Goal: Transaction & Acquisition: Subscribe to service/newsletter

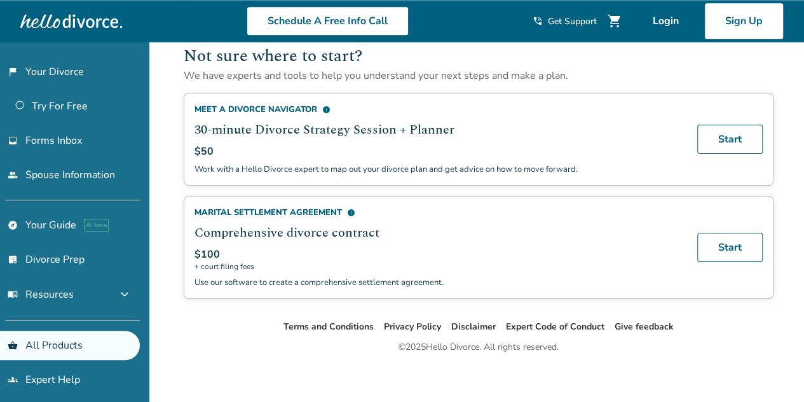
scroll to position [851, 0]
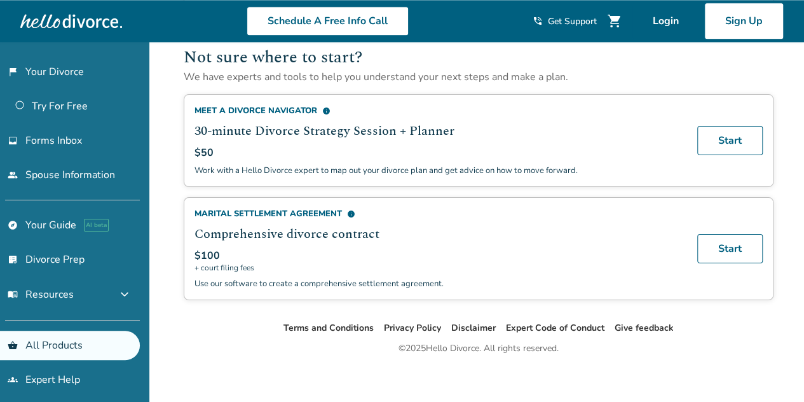
click at [215, 320] on ul "Terms and Conditions Privacy Policy Disclaimer Expert Code of Conduct Give feed…" at bounding box center [478, 327] width 651 height 15
click at [320, 208] on div "Marital Settlement Agreement info" at bounding box center [437, 213] width 487 height 11
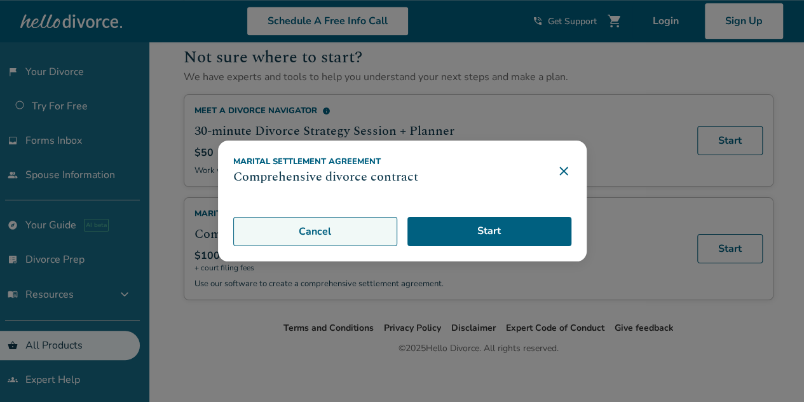
click at [334, 231] on button "Cancel" at bounding box center [315, 231] width 164 height 29
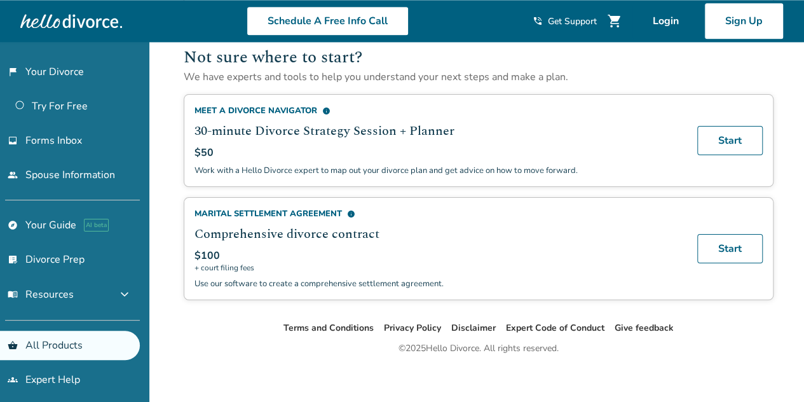
click at [283, 105] on div "Meet a Divorce Navigator info" at bounding box center [437, 110] width 487 height 11
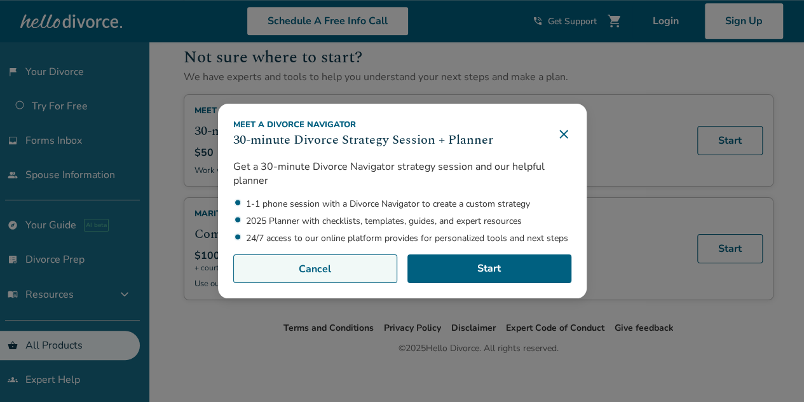
click at [332, 268] on button "Cancel" at bounding box center [315, 268] width 164 height 29
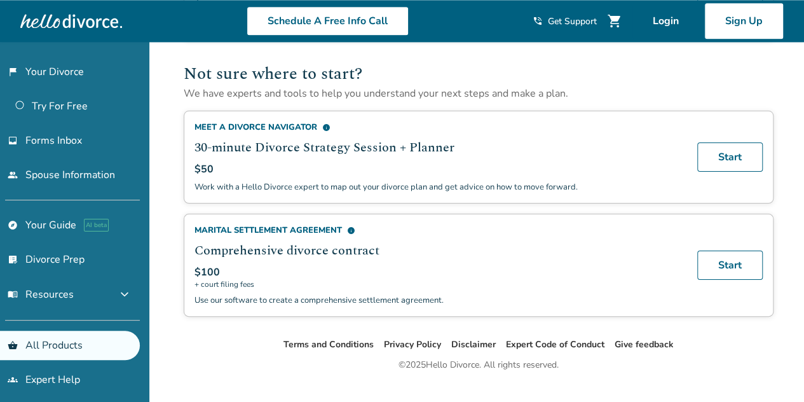
scroll to position [834, 0]
click at [348, 227] on span "info" at bounding box center [351, 231] width 8 height 8
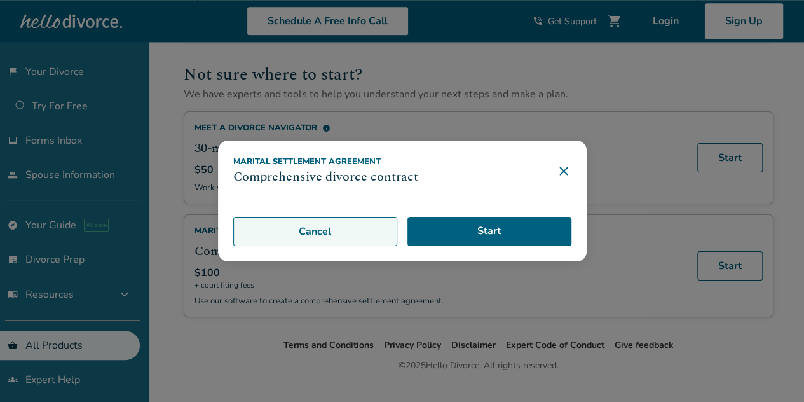
click at [348, 226] on button "Cancel" at bounding box center [315, 231] width 164 height 29
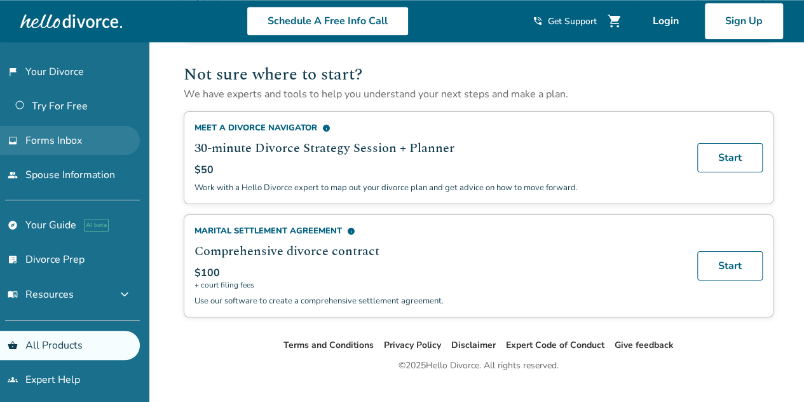
click at [50, 146] on span "Forms Inbox" at bounding box center [53, 140] width 57 height 14
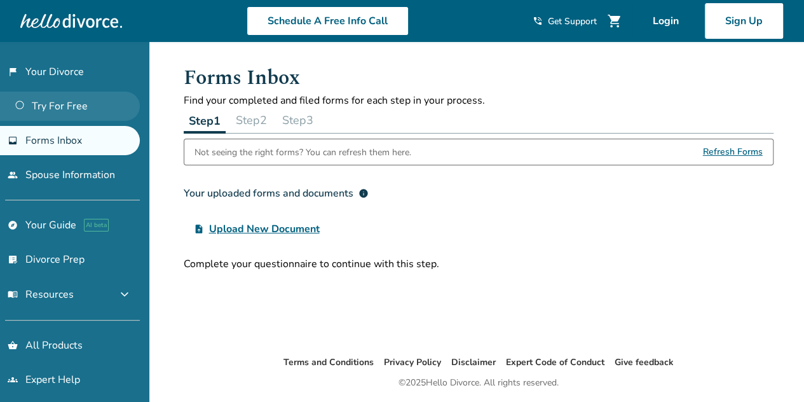
click at [72, 102] on link "Try For Free" at bounding box center [70, 106] width 140 height 29
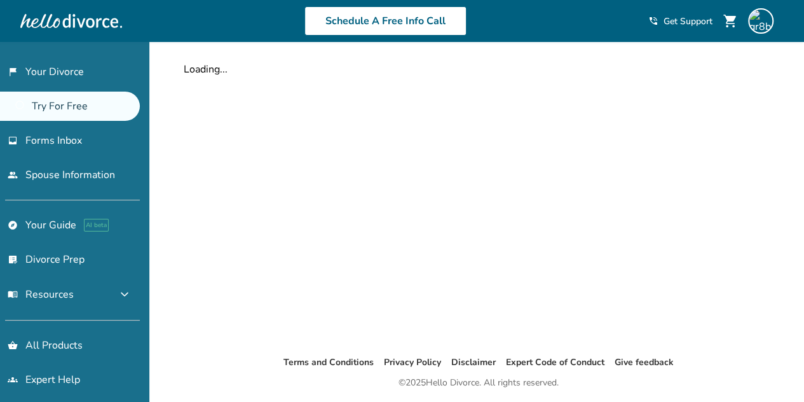
click at [70, 69] on link "flag_2 Your Divorce" at bounding box center [70, 71] width 140 height 29
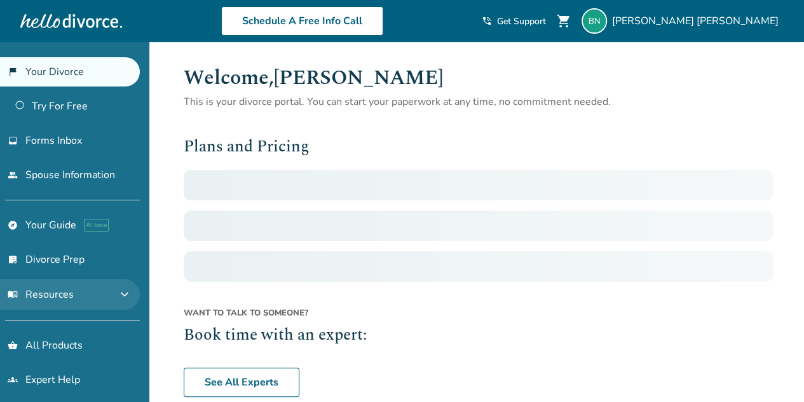
click at [126, 288] on span "expand_more" at bounding box center [124, 294] width 15 height 15
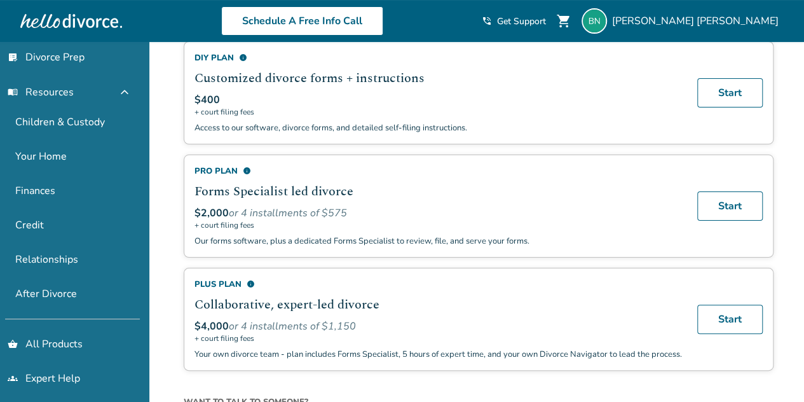
scroll to position [130, 0]
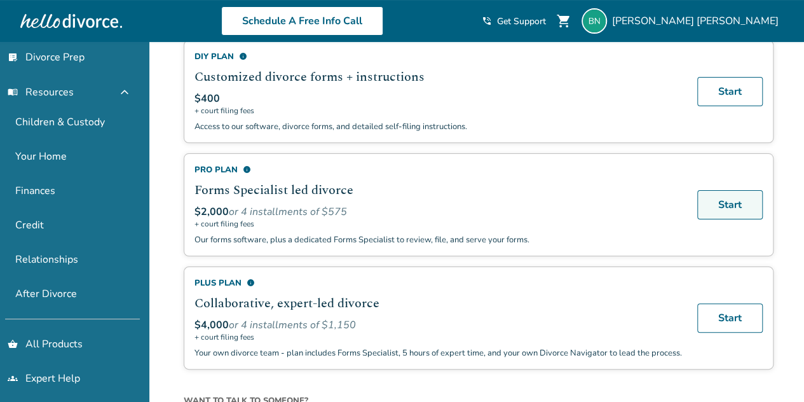
click at [732, 204] on link "Start" at bounding box center [729, 204] width 65 height 29
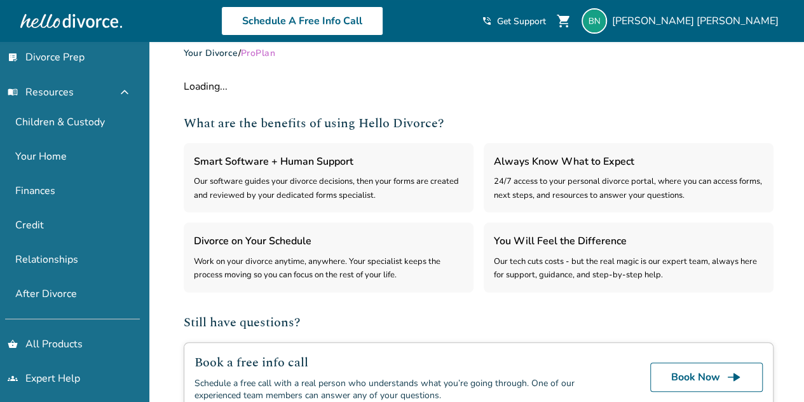
select select "***"
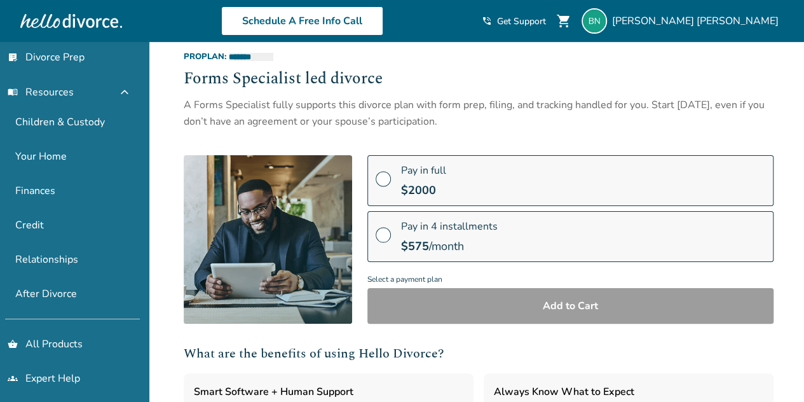
scroll to position [44, 0]
click at [281, 120] on div "A Forms Specialist fully supports this divorce plan with form prep, filing, and…" at bounding box center [479, 113] width 590 height 34
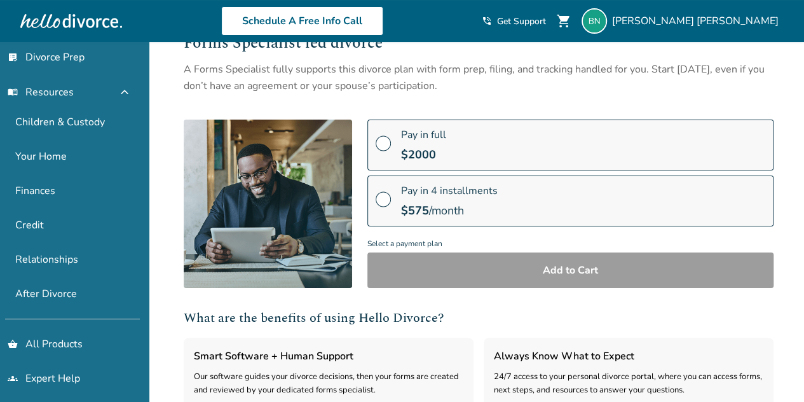
scroll to position [80, 0]
click at [353, 86] on div "A Forms Specialist fully supports this divorce plan with form prep, filing, and…" at bounding box center [479, 77] width 590 height 34
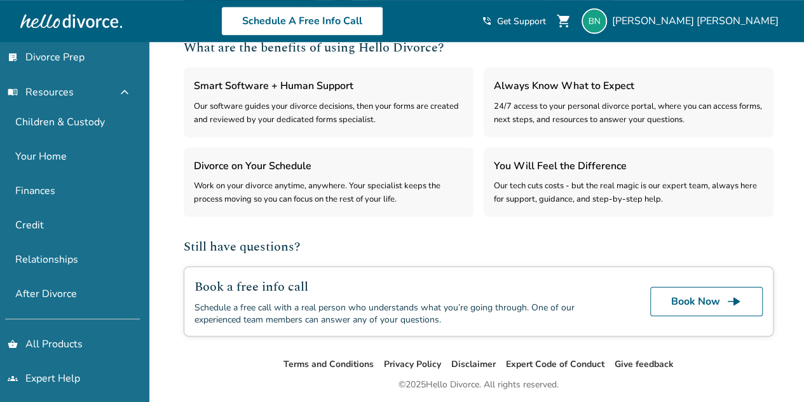
scroll to position [353, 0]
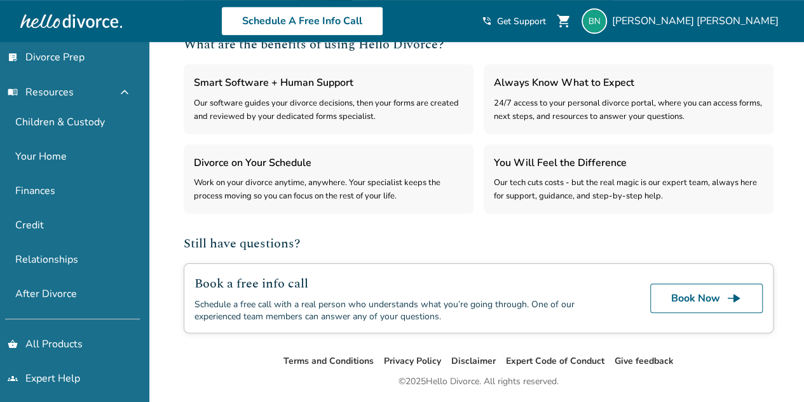
click at [318, 183] on div "Work on your divorce anytime, anywhere. Your specialist keeps the process movin…" at bounding box center [328, 189] width 269 height 27
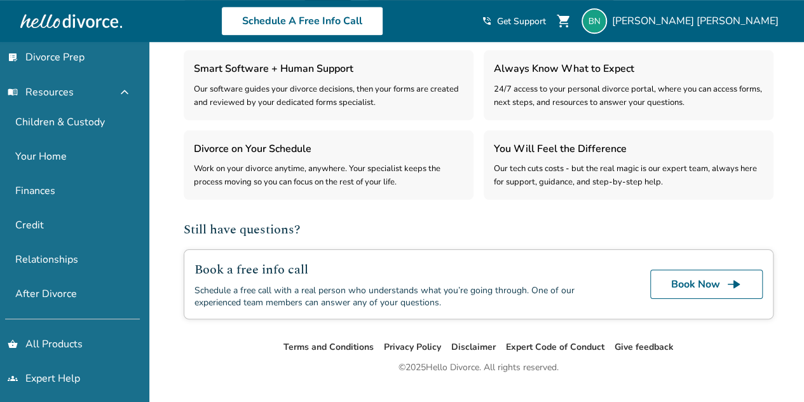
scroll to position [367, 0]
click at [322, 171] on div "Work on your divorce anytime, anywhere. Your specialist keeps the process movin…" at bounding box center [328, 174] width 269 height 27
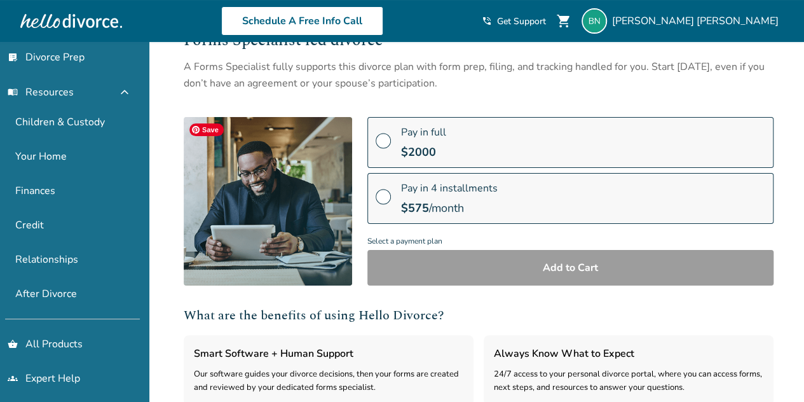
scroll to position [0, 0]
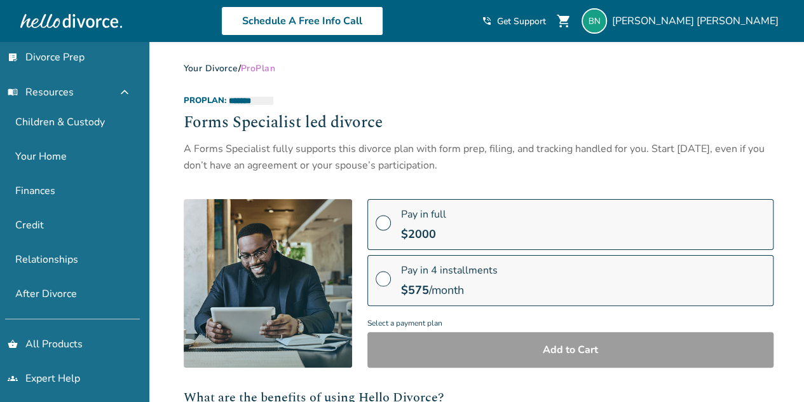
scroll to position [130, 0]
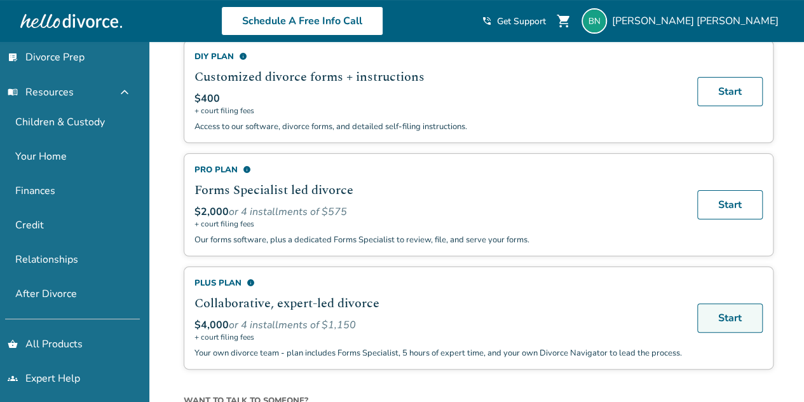
click at [710, 313] on link "Start" at bounding box center [729, 317] width 65 height 29
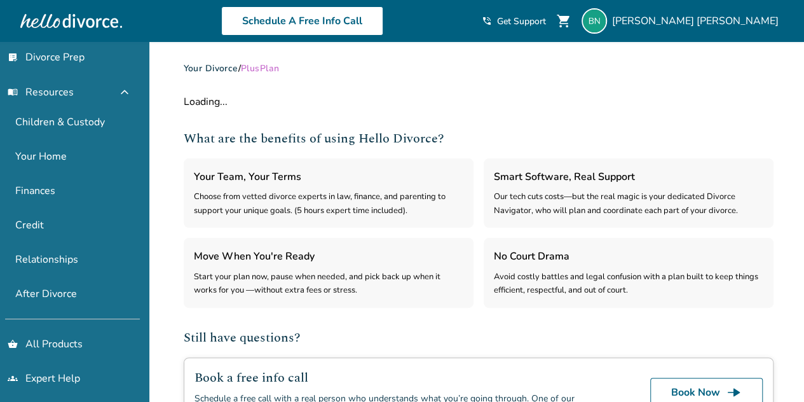
select select "***"
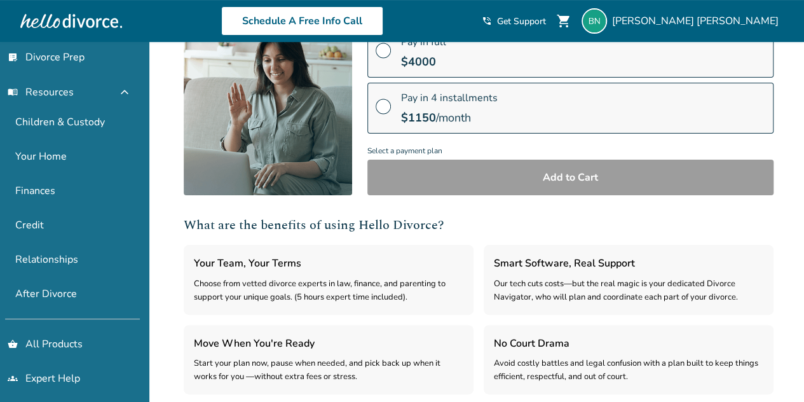
scroll to position [175, 0]
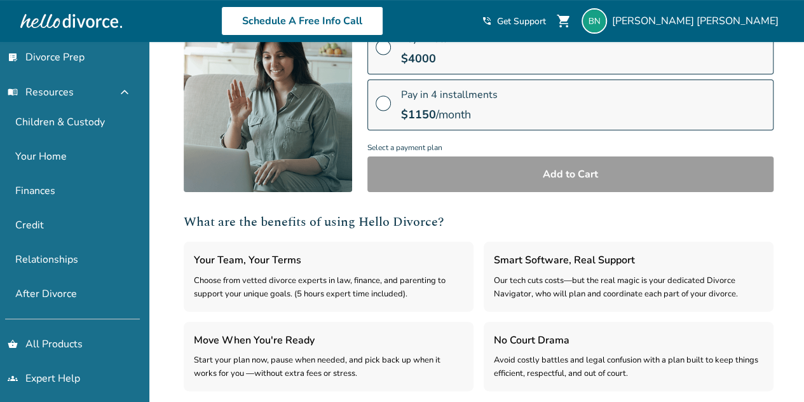
click at [225, 216] on h2 "What are the benefits of using Hello Divorce?" at bounding box center [479, 221] width 590 height 19
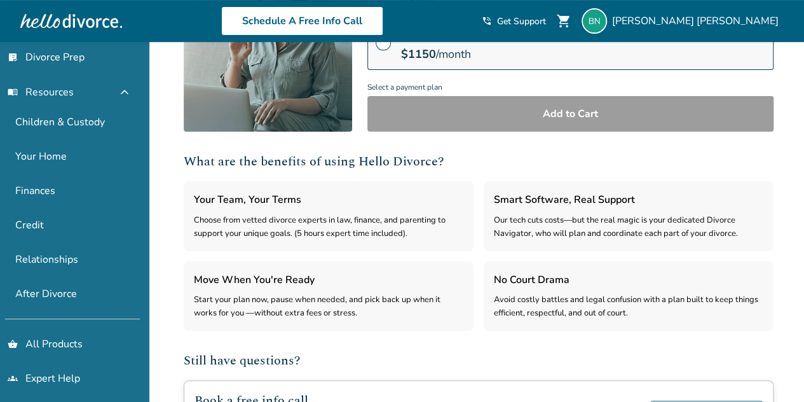
scroll to position [236, 0]
click at [214, 196] on h3 "Your Team, Your Terms" at bounding box center [328, 199] width 269 height 17
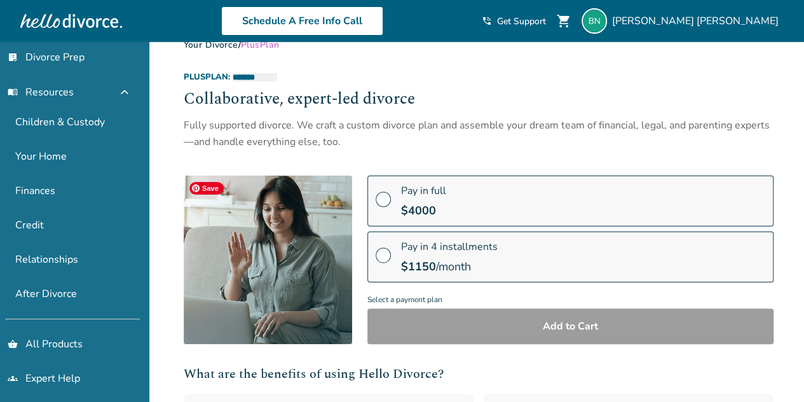
scroll to position [0, 0]
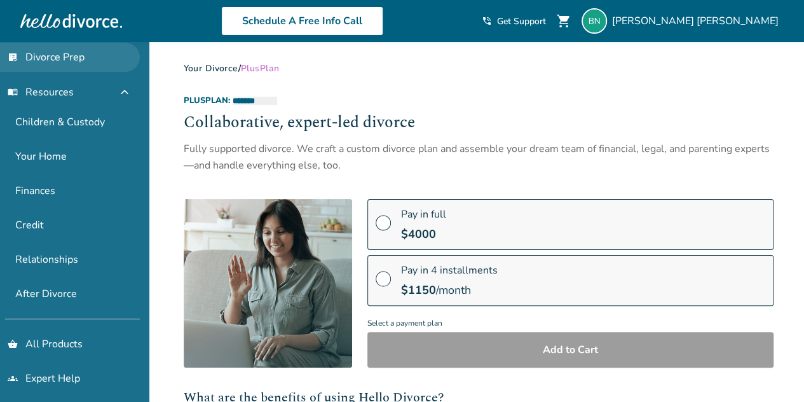
click at [80, 55] on link "list_alt_check Divorce Prep" at bounding box center [70, 57] width 140 height 29
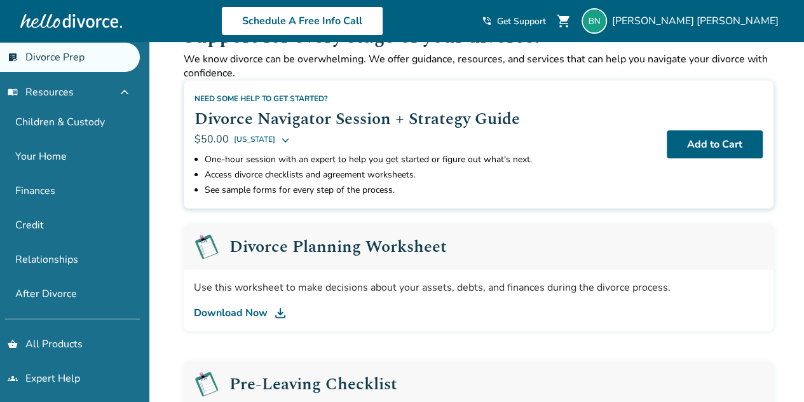
scroll to position [42, 0]
click at [280, 138] on icon at bounding box center [285, 138] width 10 height 10
click at [360, 90] on div "Need some help to get started? Divorce Navigator Session + Strategy Guide $50.0…" at bounding box center [425, 118] width 462 height 56
click at [310, 172] on li "Access divorce checklists and agreement worksheets." at bounding box center [431, 173] width 452 height 15
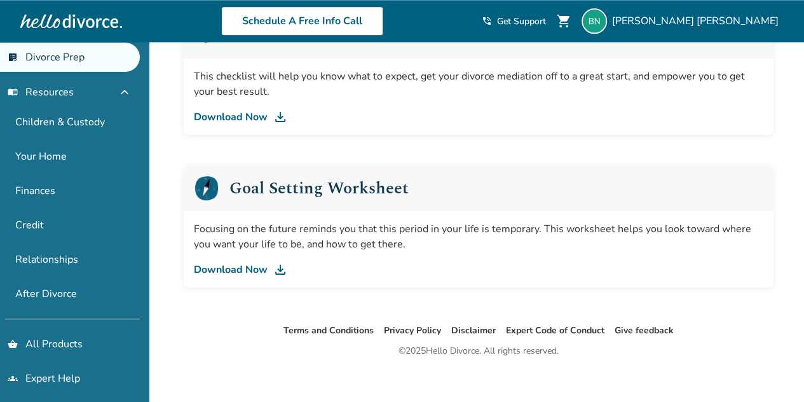
scroll to position [840, 0]
